Goal: Check status

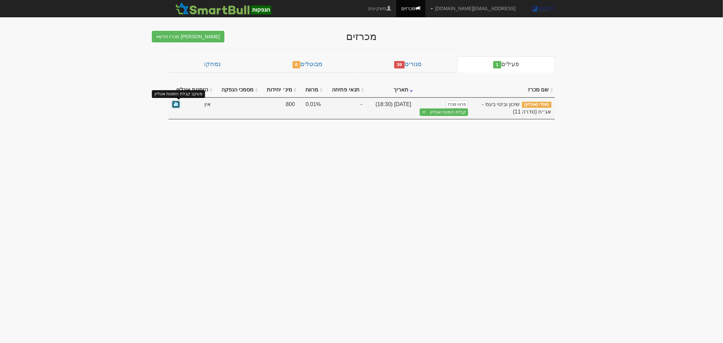
drag, startPoint x: 0, startPoint y: 0, endPoint x: 174, endPoint y: 106, distance: 203.6
click at [174, 106] on link at bounding box center [176, 105] width 8 height 8
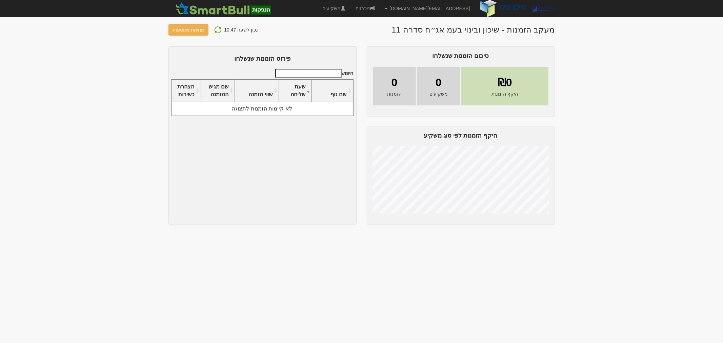
click at [219, 31] on img at bounding box center [218, 30] width 8 height 8
click at [217, 30] on img at bounding box center [218, 30] width 8 height 8
